Goal: Task Accomplishment & Management: Manage account settings

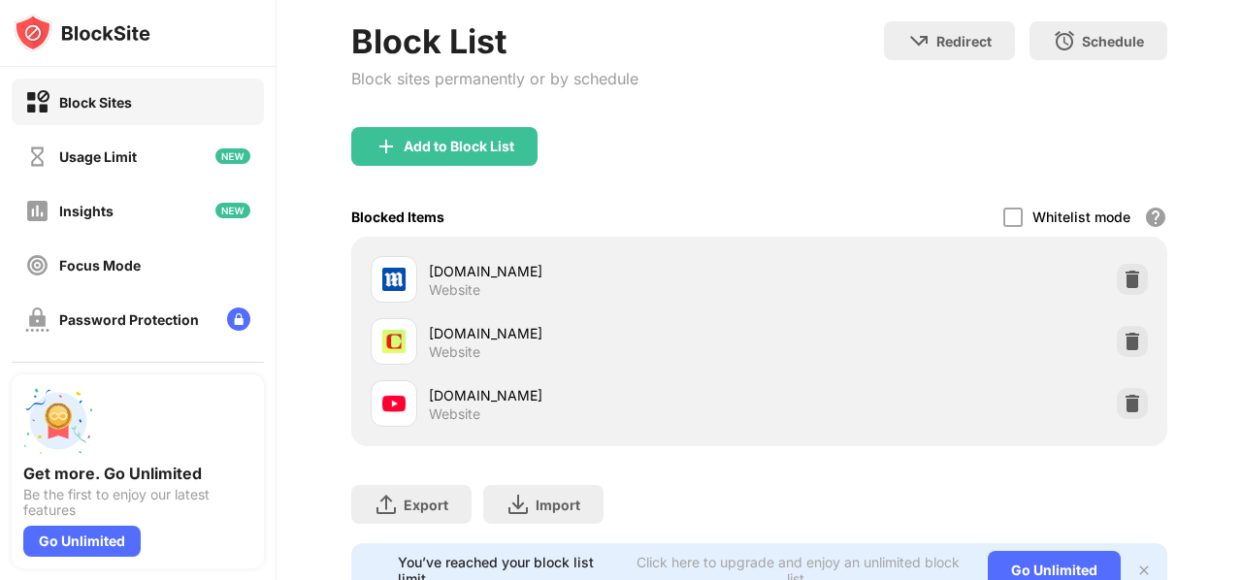
scroll to position [185, 0]
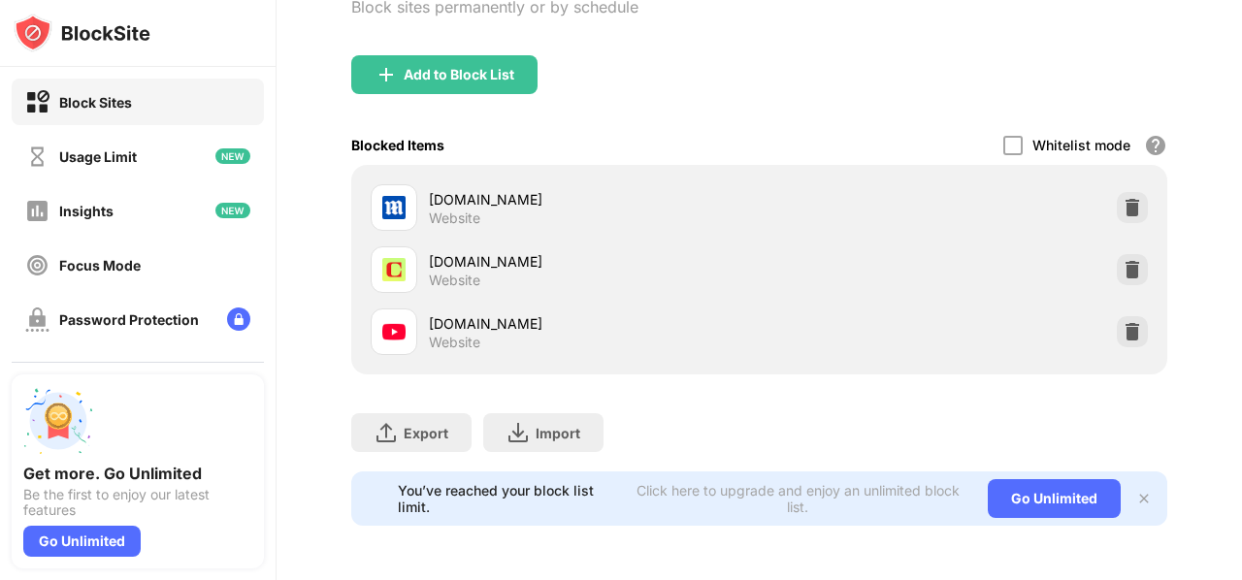
drag, startPoint x: 1241, startPoint y: 136, endPoint x: 1241, endPoint y: 273, distance: 136.8
click at [1241, 273] on div "Login Block List Block sites permanently or by schedule Redirect Choose a site …" at bounding box center [758, 290] width 965 height 580
click at [1122, 260] on img at bounding box center [1131, 269] width 19 height 19
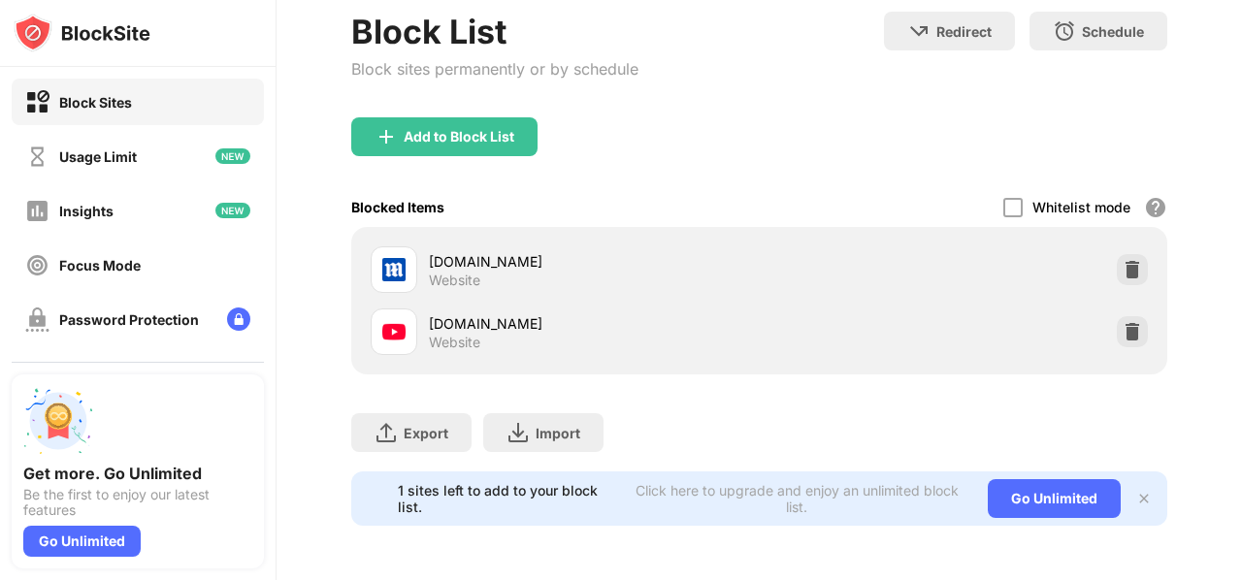
scroll to position [123, 0]
click at [1122, 322] on img at bounding box center [1131, 331] width 19 height 19
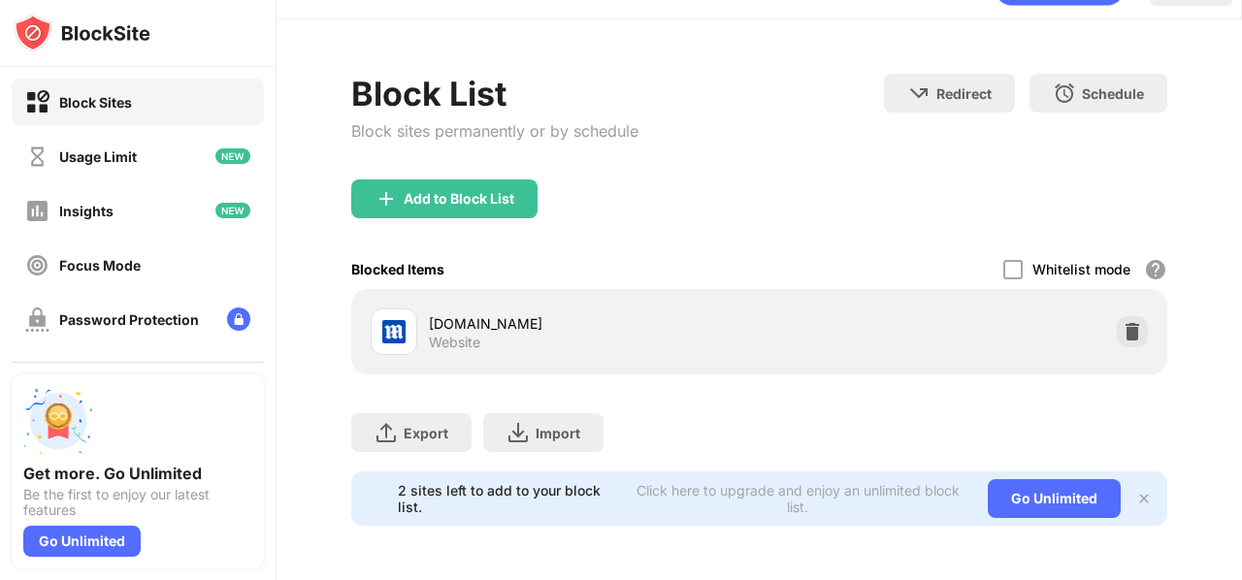
scroll to position [61, 0]
click at [499, 191] on div "Add to Block List" at bounding box center [444, 198] width 186 height 39
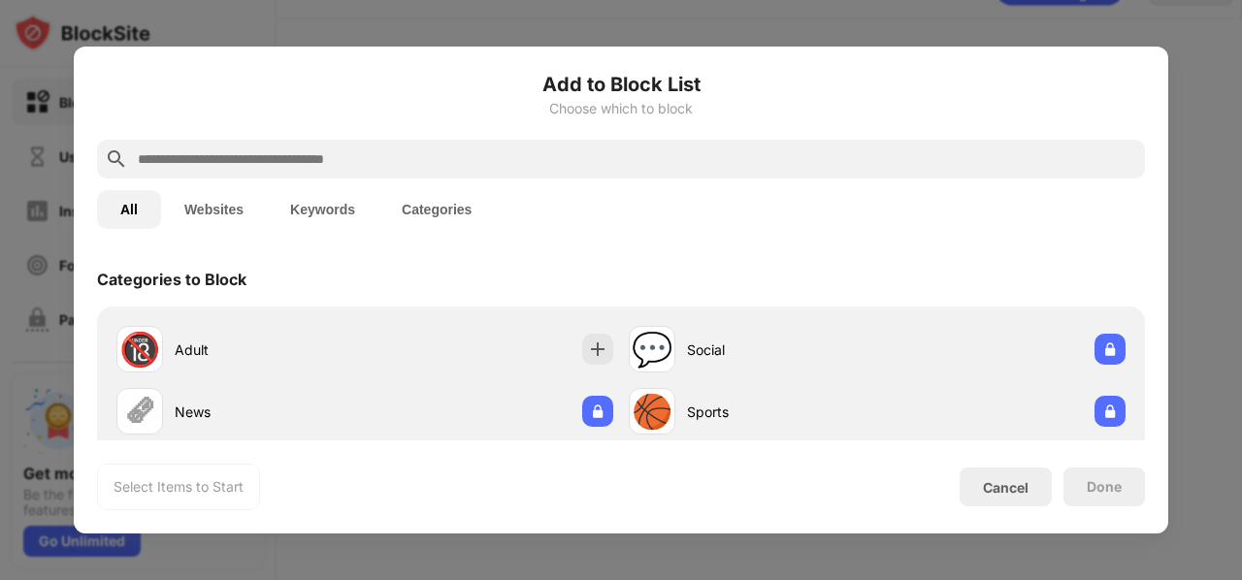
click at [571, 150] on input "text" at bounding box center [636, 158] width 1001 height 23
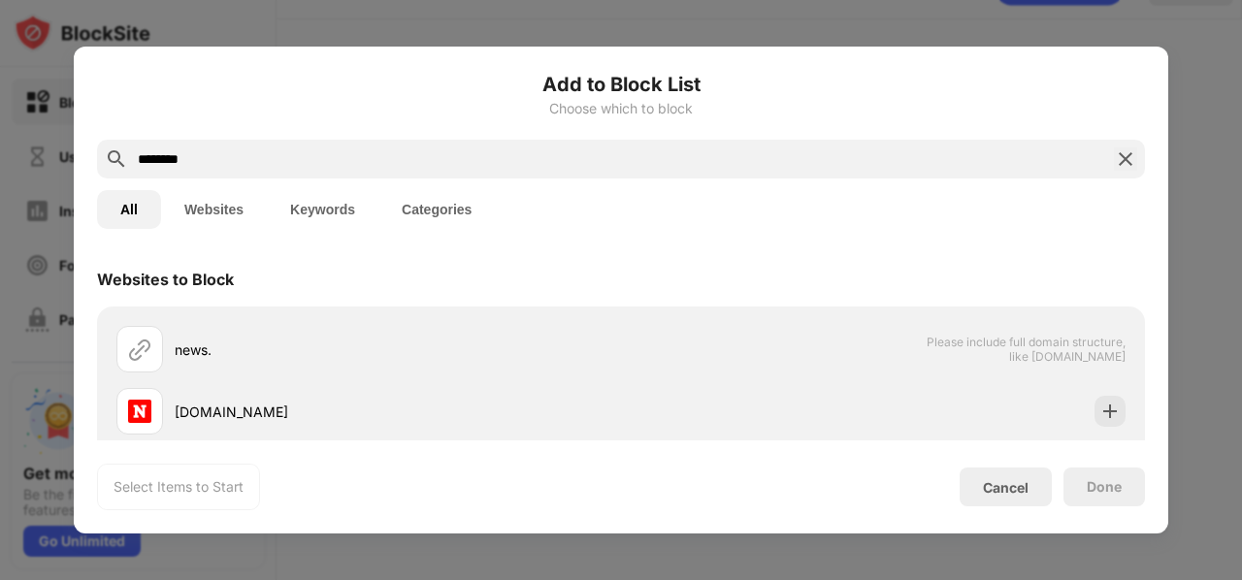
click at [880, 164] on input "********" at bounding box center [621, 158] width 970 height 23
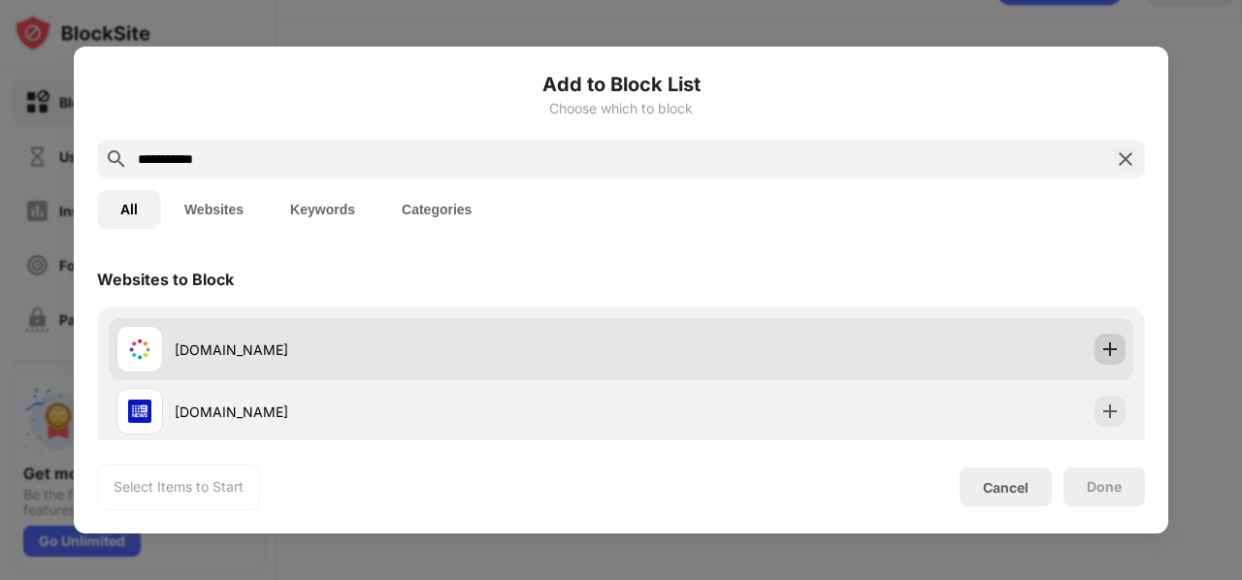
type input "**********"
click at [1100, 355] on img at bounding box center [1109, 349] width 19 height 19
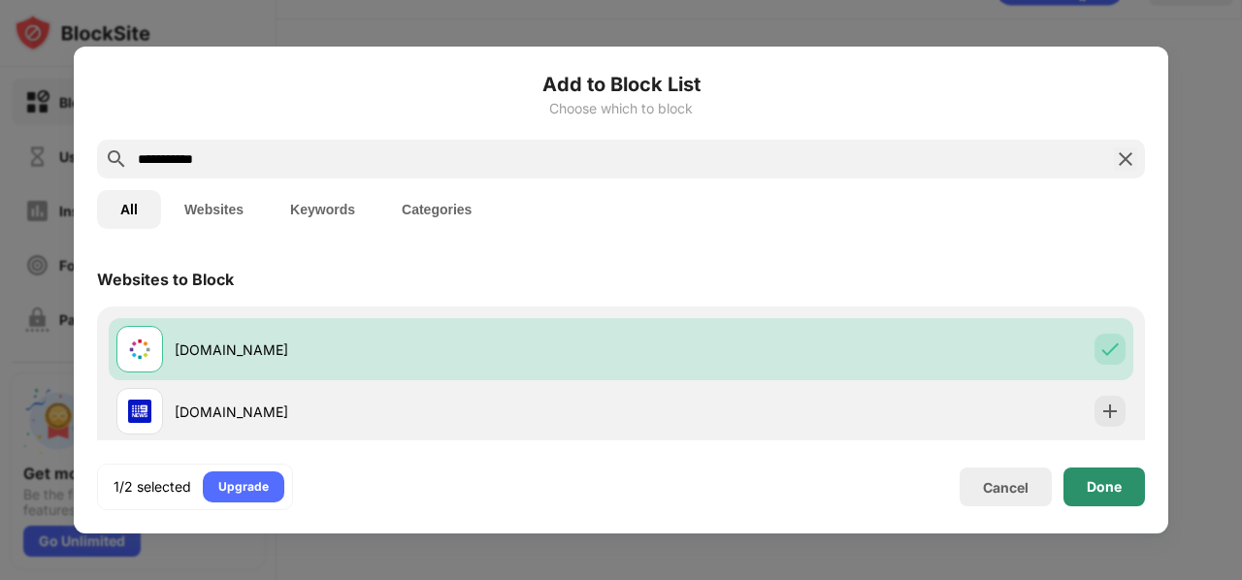
click at [1103, 482] on div "Done" at bounding box center [1104, 487] width 35 height 16
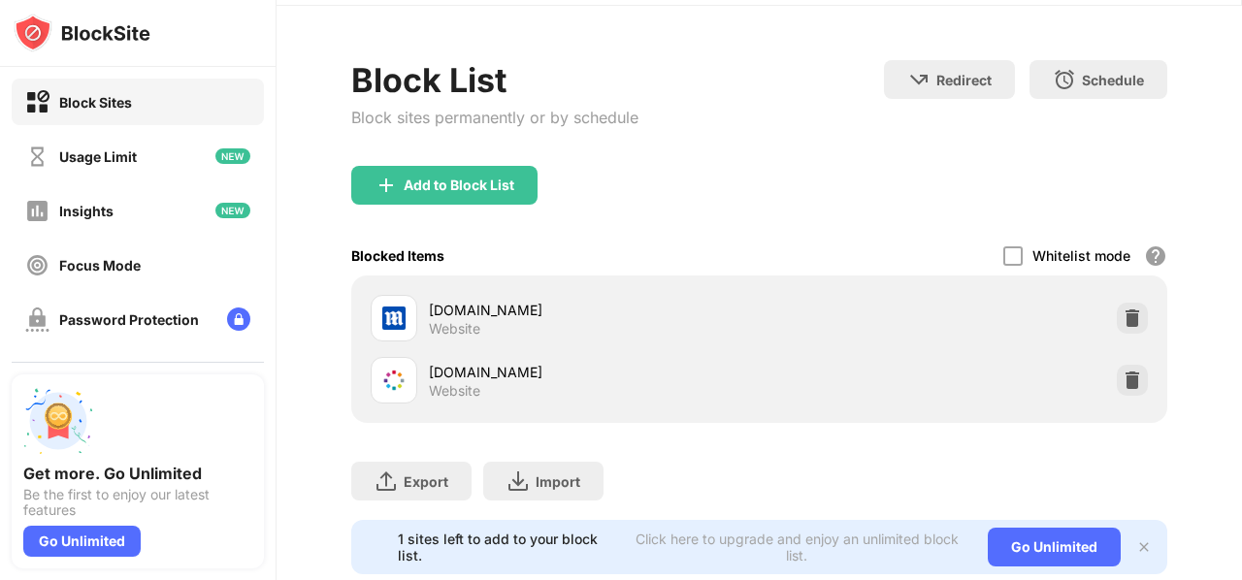
scroll to position [123, 0]
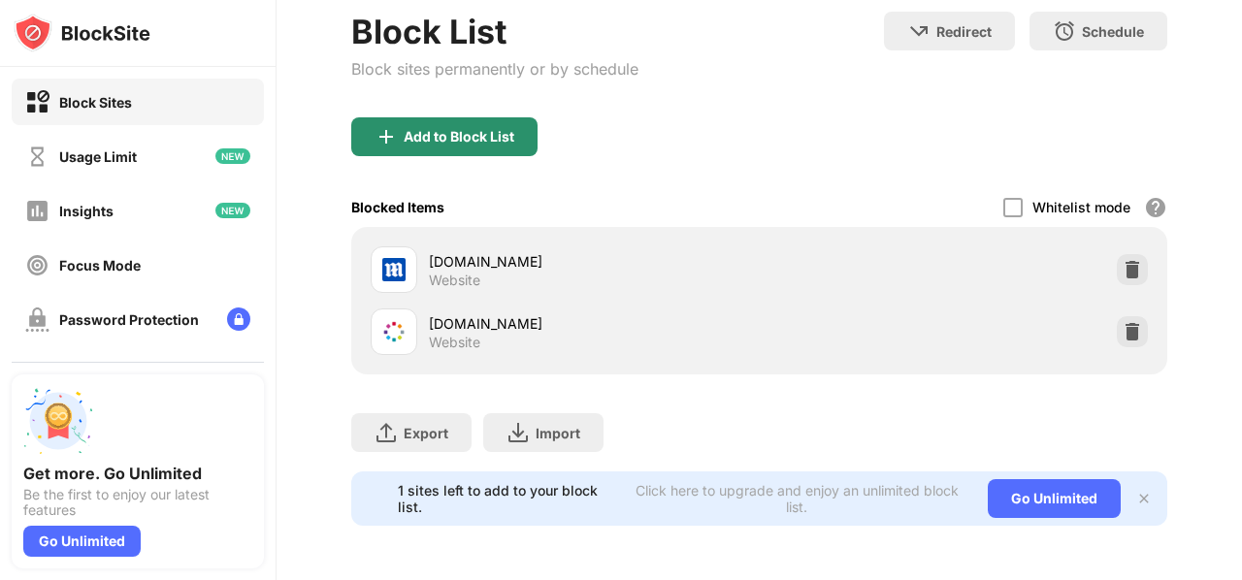
click at [471, 129] on div "Add to Block List" at bounding box center [459, 137] width 111 height 16
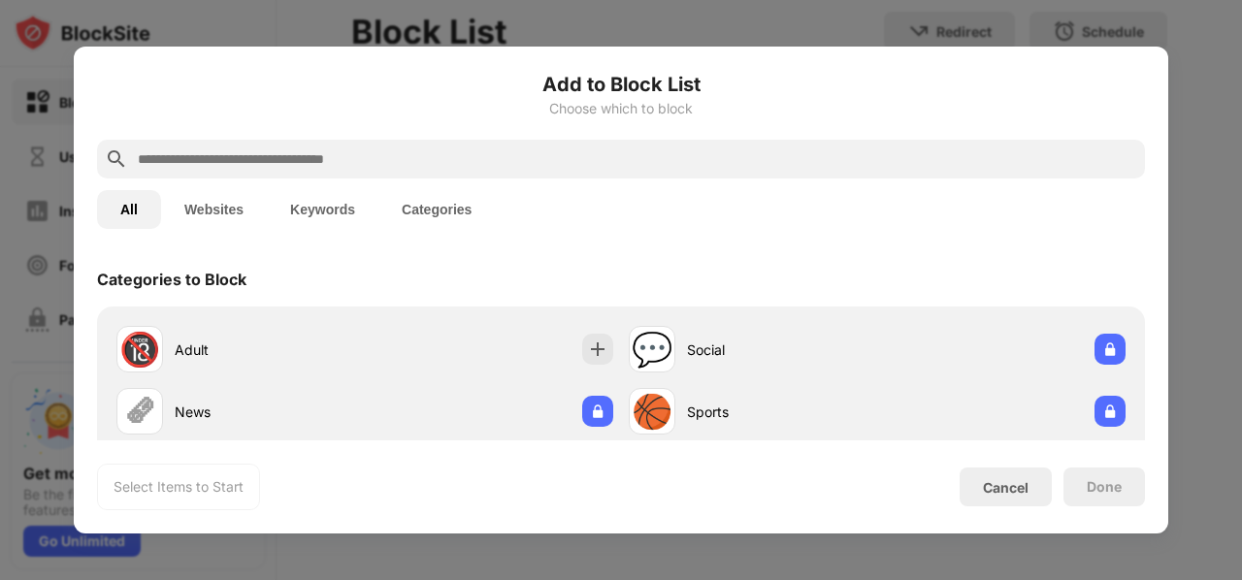
click at [560, 168] on input "text" at bounding box center [636, 158] width 1001 height 23
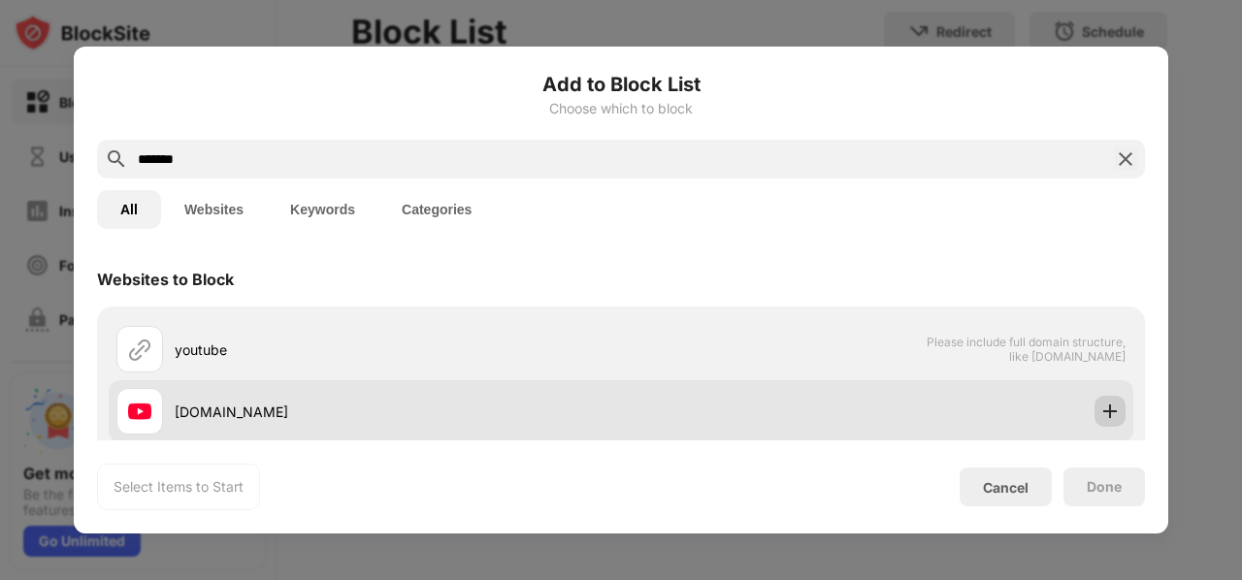
type input "*******"
click at [1100, 404] on img at bounding box center [1109, 411] width 19 height 19
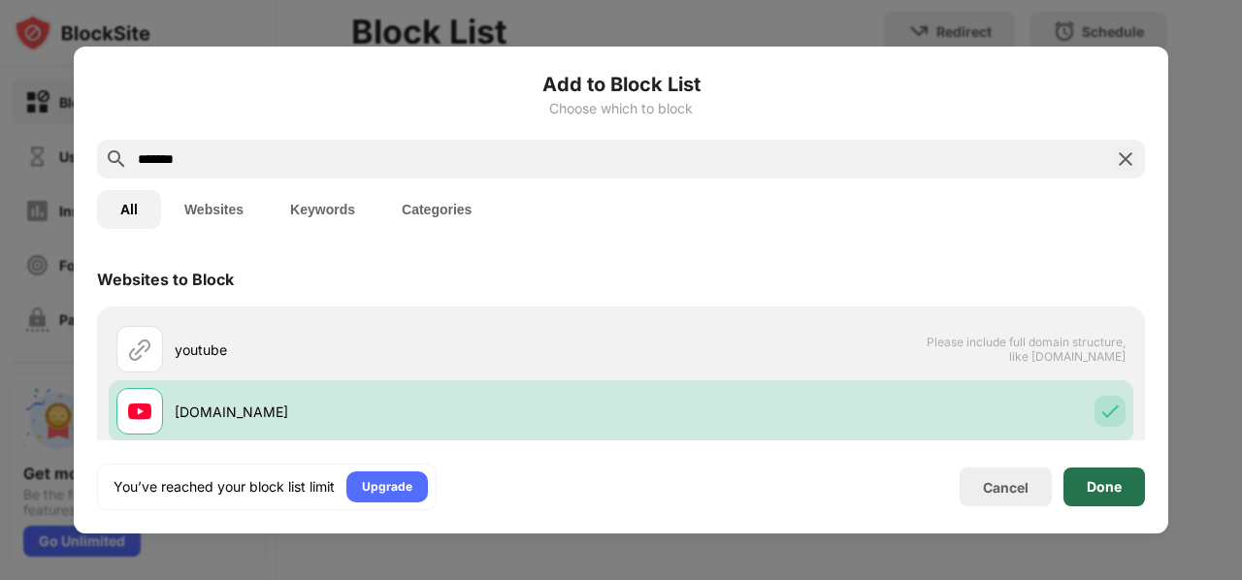
click at [1073, 489] on div "Done" at bounding box center [1103, 487] width 81 height 39
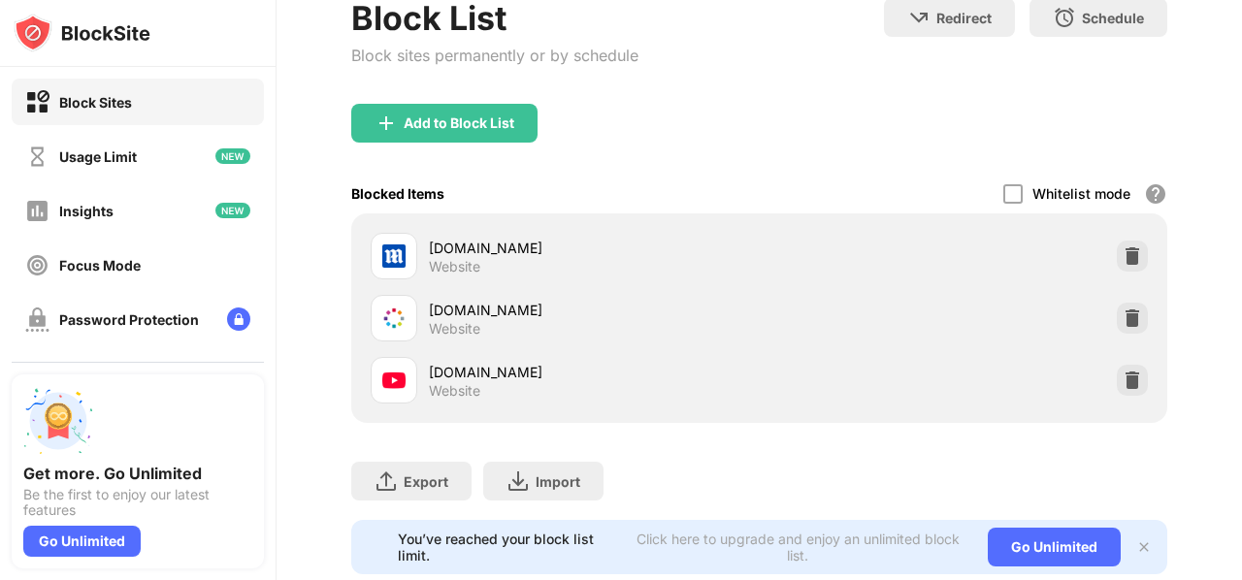
scroll to position [185, 0]
